Goal: Understand process/instructions: Learn how to perform a task or action

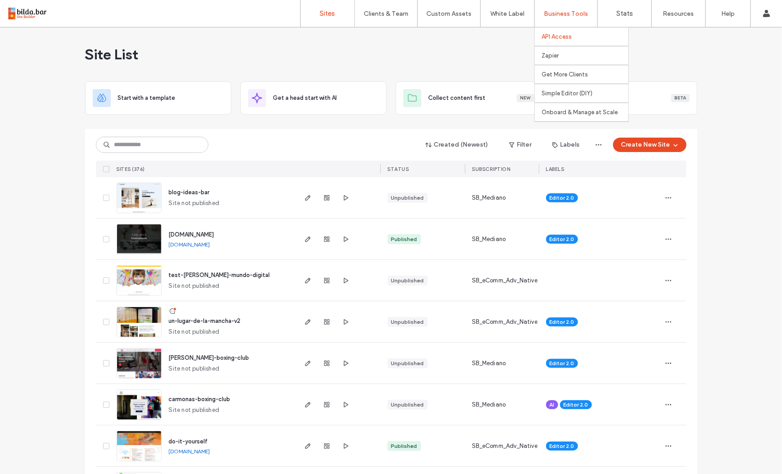
click at [560, 40] on label "API Access" at bounding box center [557, 36] width 30 height 7
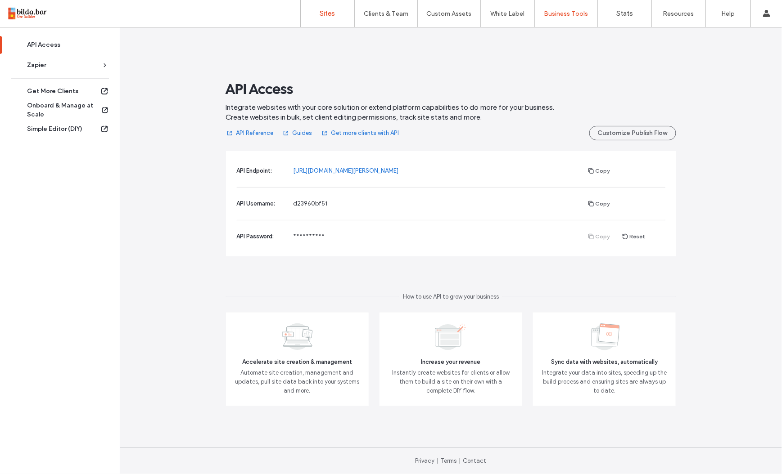
click at [342, 7] on link "Sites" at bounding box center [328, 13] width 54 height 27
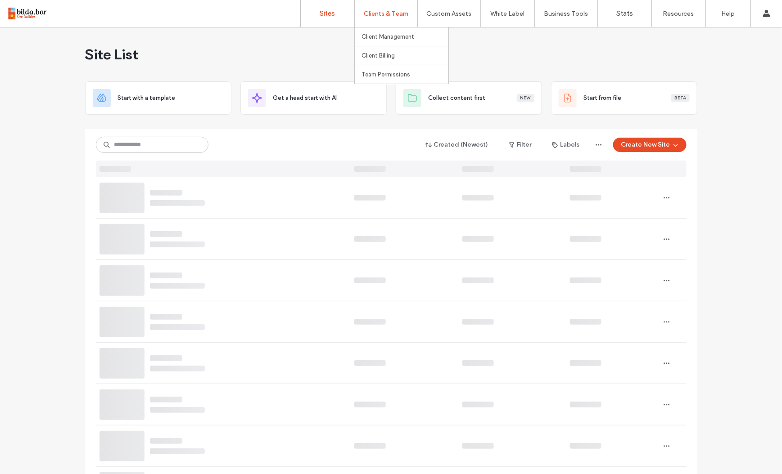
click at [386, 14] on label "Clients & Team" at bounding box center [386, 14] width 45 height 8
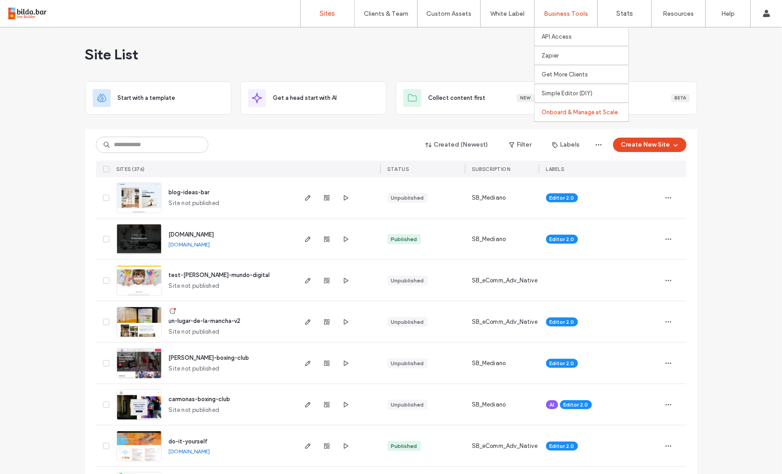
click at [576, 113] on label "Onboard & Manage at Scale" at bounding box center [580, 112] width 76 height 7
click at [728, 42] on link "Account" at bounding box center [738, 36] width 87 height 18
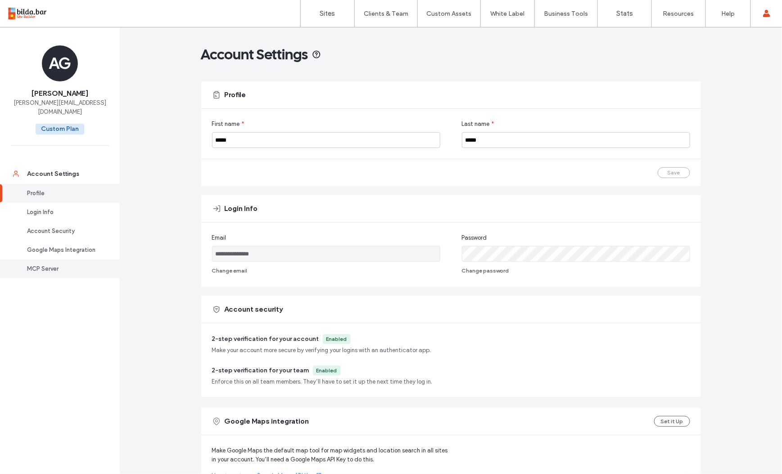
click at [47, 265] on div "MCP Server" at bounding box center [64, 269] width 74 height 9
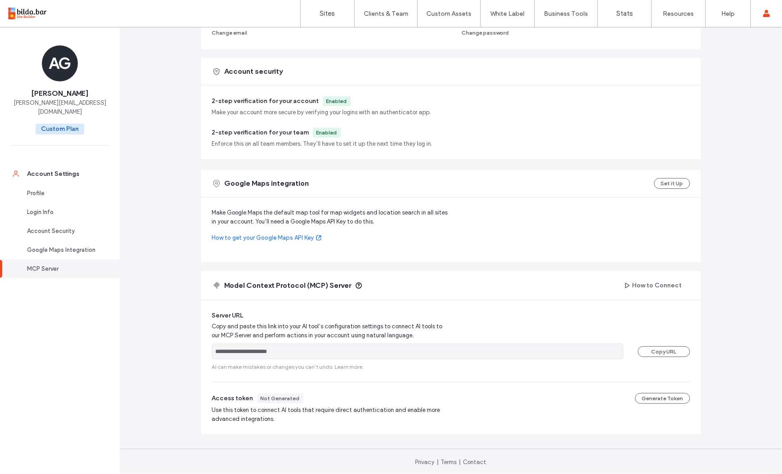
scroll to position [239, 0]
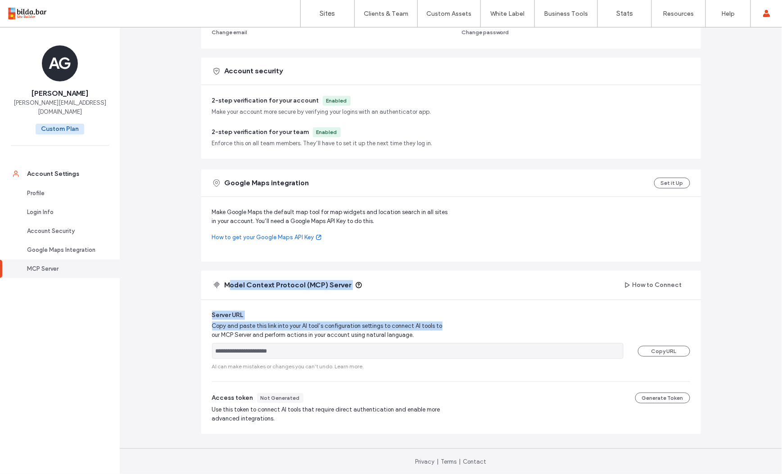
drag, startPoint x: 424, startPoint y: 319, endPoint x: 437, endPoint y: 324, distance: 13.5
click at [436, 323] on div "**********" at bounding box center [451, 352] width 500 height 163
click at [487, 323] on div "**********" at bounding box center [451, 341] width 478 height 60
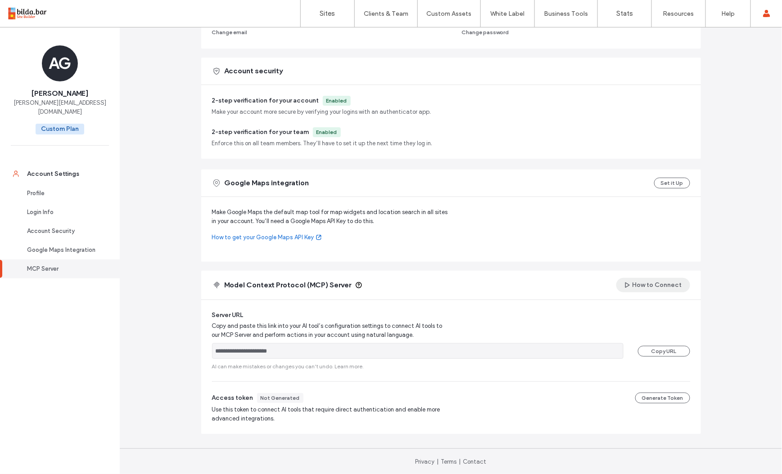
click at [636, 289] on button "How to Connect" at bounding box center [653, 285] width 74 height 14
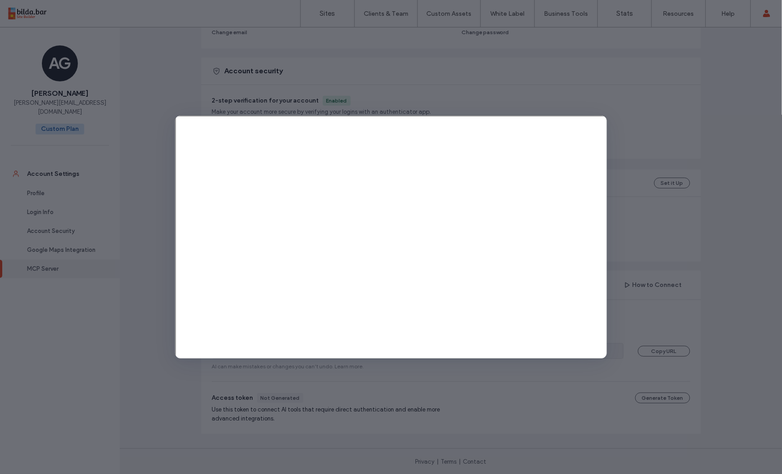
click at [699, 250] on div at bounding box center [391, 237] width 782 height 474
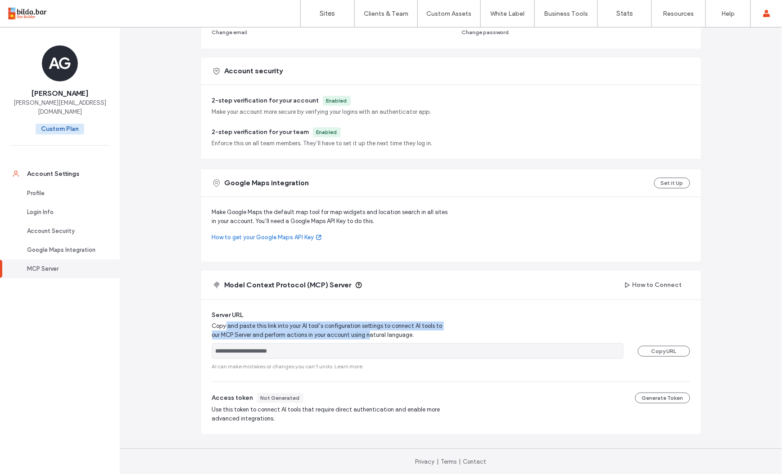
drag, startPoint x: 223, startPoint y: 324, endPoint x: 358, endPoint y: 338, distance: 135.8
click at [358, 338] on span "Copy and paste this link into your AI tool’s configuration settings to connect …" at bounding box center [331, 331] width 238 height 18
drag, startPoint x: 214, startPoint y: 333, endPoint x: 339, endPoint y: 338, distance: 125.2
click at [339, 338] on span "Copy and paste this link into your AI tool’s configuration settings to connect …" at bounding box center [331, 331] width 238 height 18
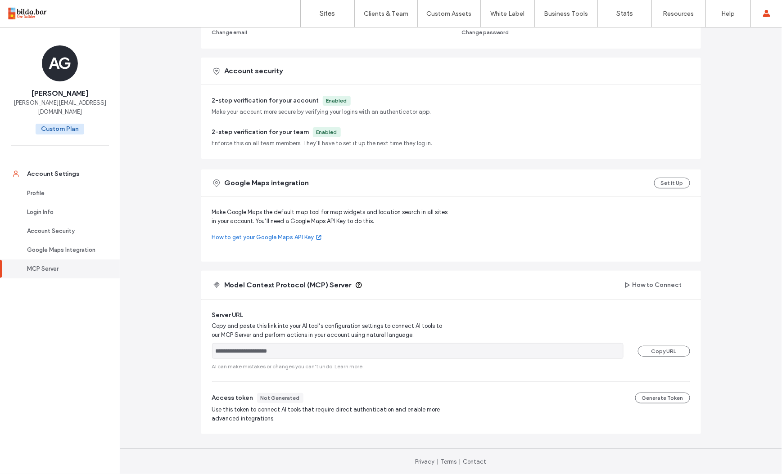
drag, startPoint x: 346, startPoint y: 336, endPoint x: 400, endPoint y: 334, distance: 54.1
click at [346, 336] on span "Copy and paste this link into your AI tool’s configuration settings to connect …" at bounding box center [331, 331] width 238 height 18
click at [400, 334] on span "Copy and paste this link into your AI tool’s configuration settings to connect …" at bounding box center [331, 331] width 238 height 18
drag, startPoint x: 403, startPoint y: 333, endPoint x: 262, endPoint y: 330, distance: 140.9
click at [262, 331] on span "Copy and paste this link into your AI tool’s configuration settings to connect …" at bounding box center [331, 331] width 238 height 18
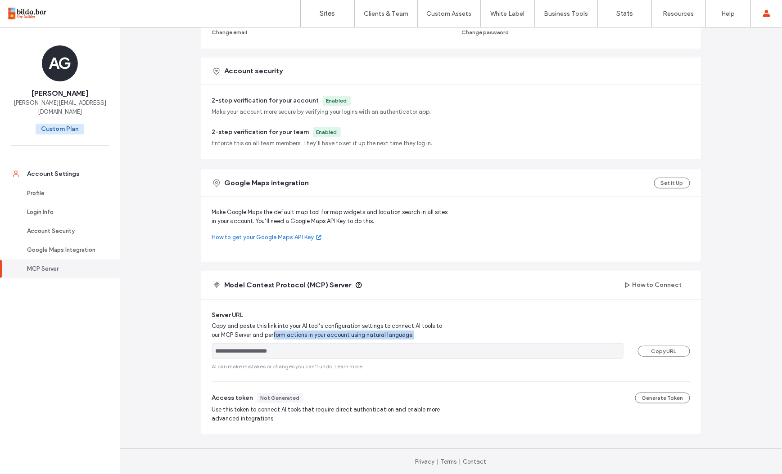
click at [284, 351] on input "**********" at bounding box center [417, 351] width 411 height 16
click at [355, 284] on icon at bounding box center [358, 285] width 7 height 7
